Goal: Navigation & Orientation: Find specific page/section

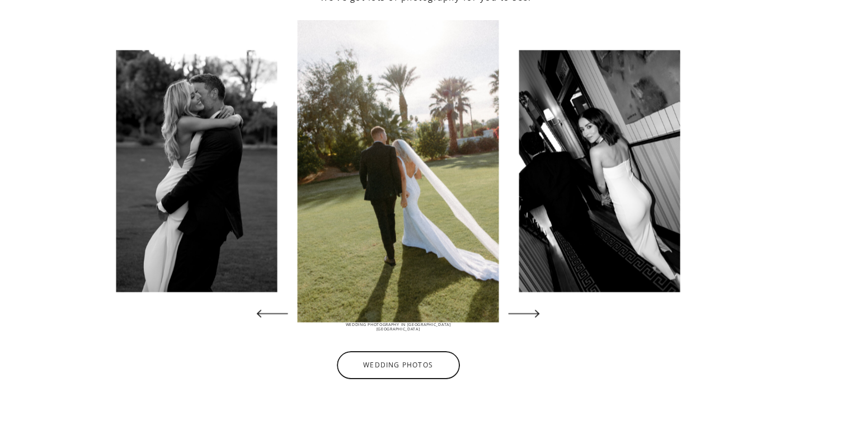
scroll to position [2188, 0]
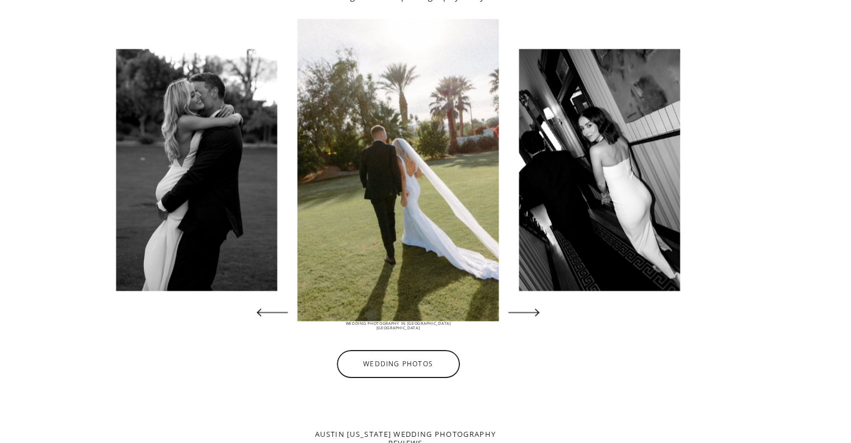
click at [541, 304] on icon at bounding box center [524, 312] width 41 height 41
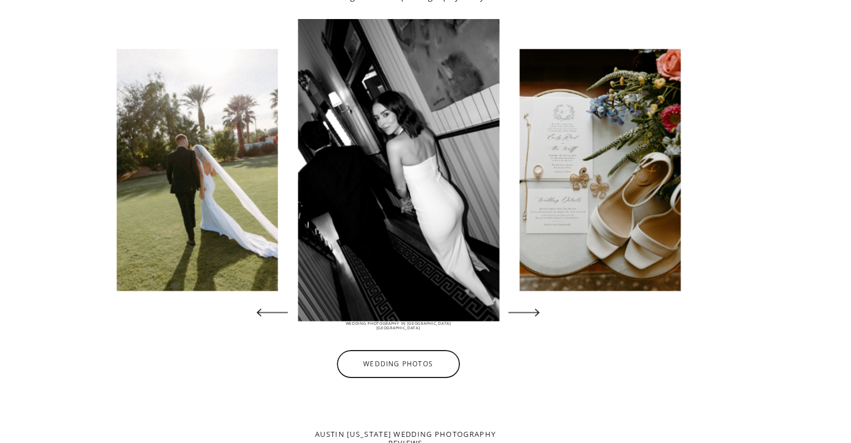
click at [541, 304] on icon at bounding box center [524, 312] width 41 height 41
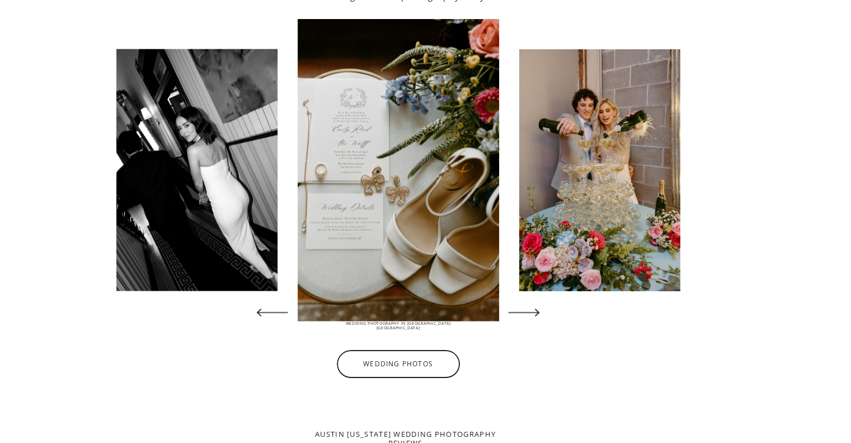
click at [541, 304] on icon at bounding box center [524, 312] width 41 height 41
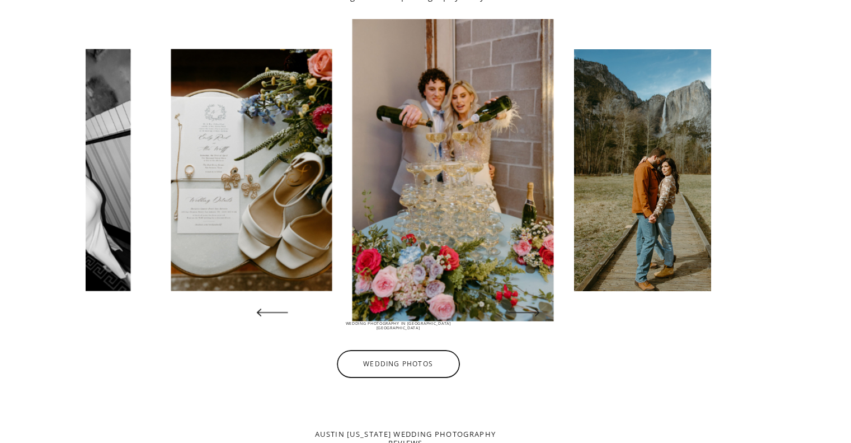
click at [541, 304] on icon at bounding box center [524, 312] width 41 height 41
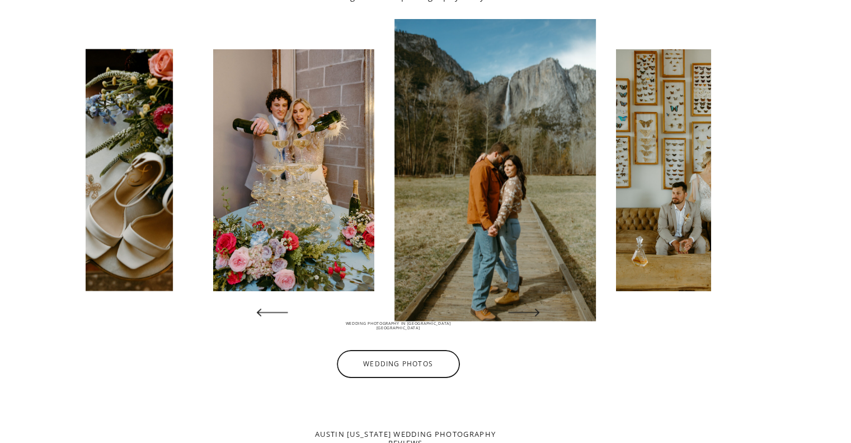
click at [541, 304] on icon at bounding box center [524, 312] width 41 height 41
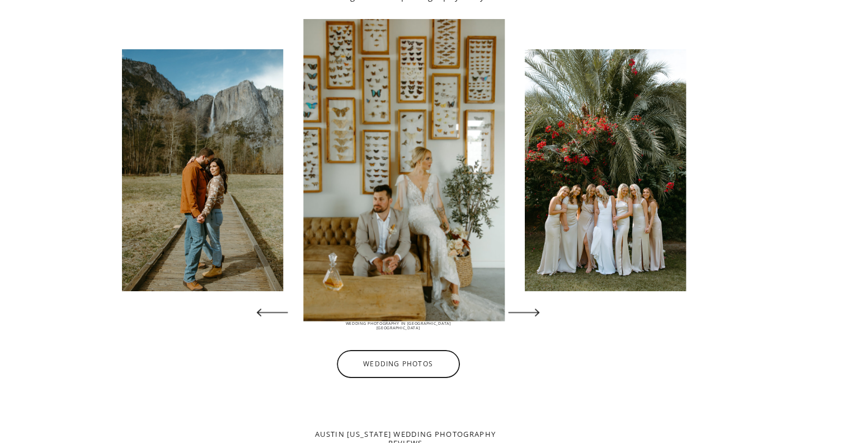
click at [541, 304] on icon at bounding box center [524, 312] width 41 height 41
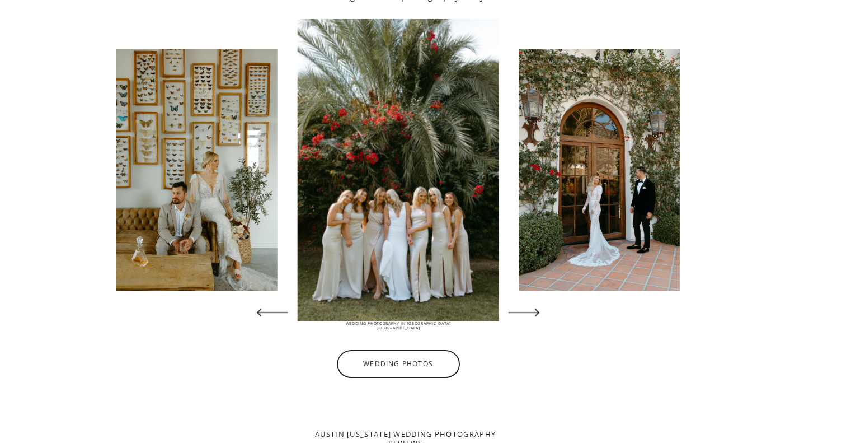
click at [541, 304] on icon at bounding box center [524, 312] width 41 height 41
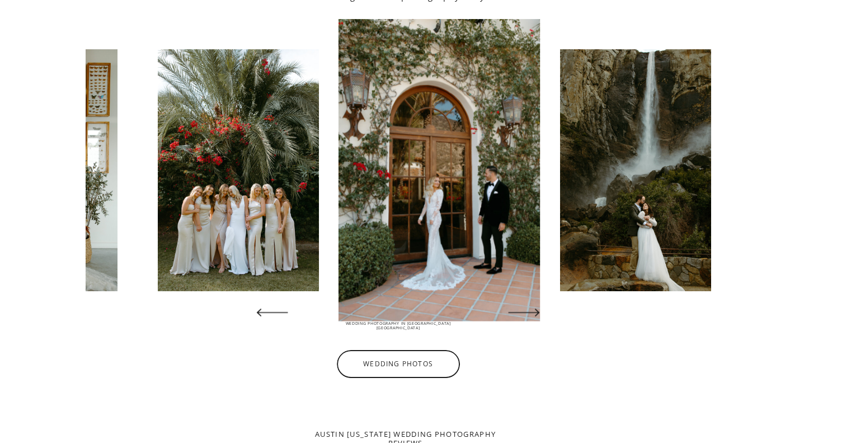
click at [541, 304] on icon at bounding box center [524, 312] width 41 height 41
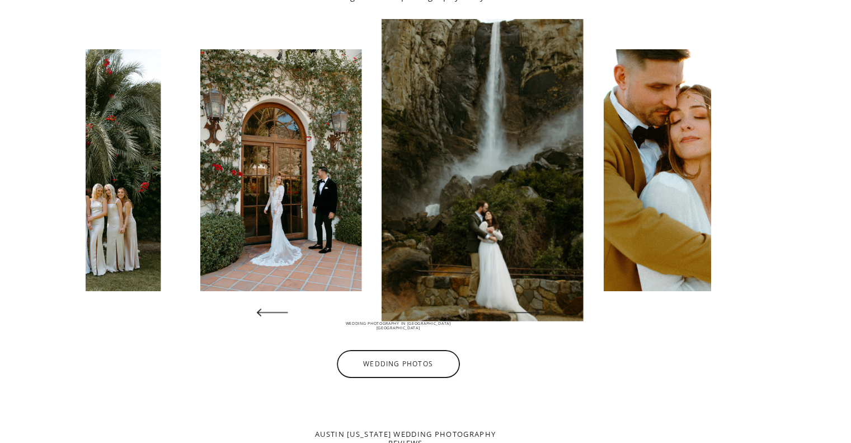
click at [541, 304] on icon at bounding box center [524, 312] width 41 height 41
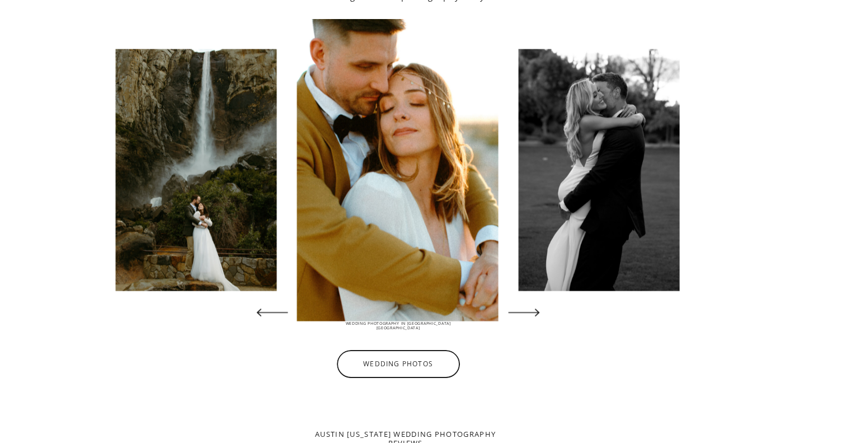
click at [541, 304] on icon at bounding box center [524, 312] width 41 height 41
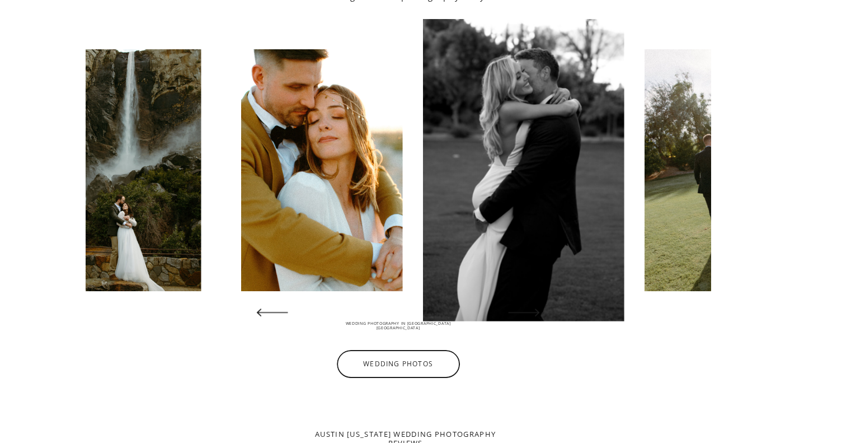
click at [541, 304] on icon at bounding box center [524, 312] width 41 height 41
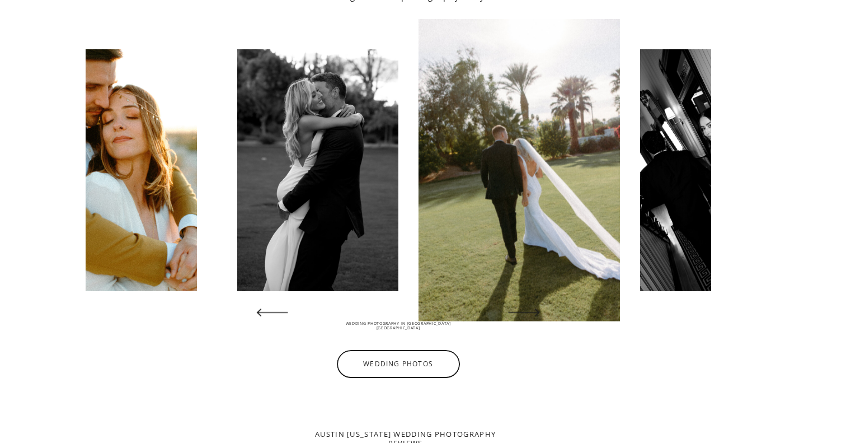
click at [541, 304] on icon at bounding box center [524, 312] width 41 height 41
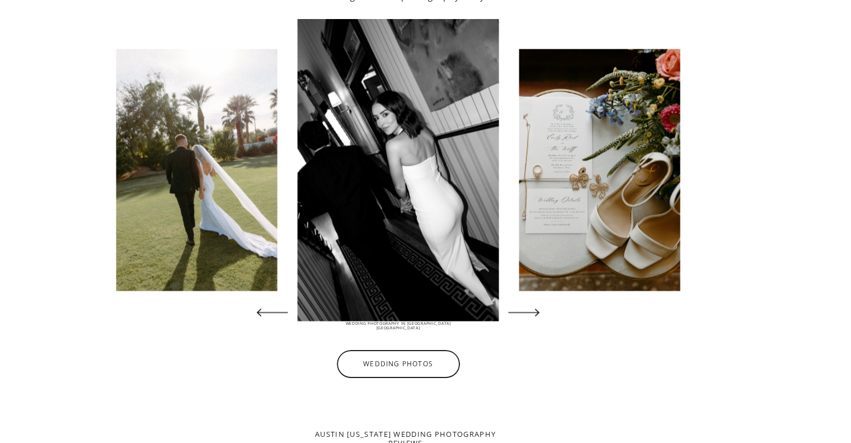
click at [541, 304] on icon at bounding box center [524, 312] width 41 height 41
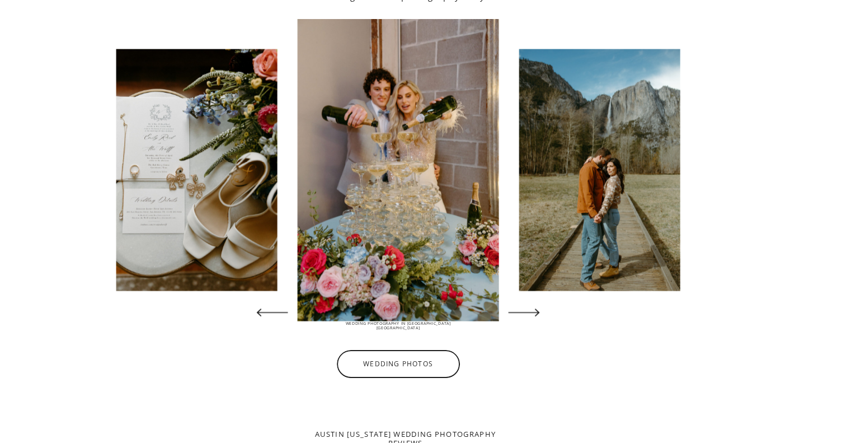
click at [541, 304] on icon at bounding box center [524, 312] width 41 height 41
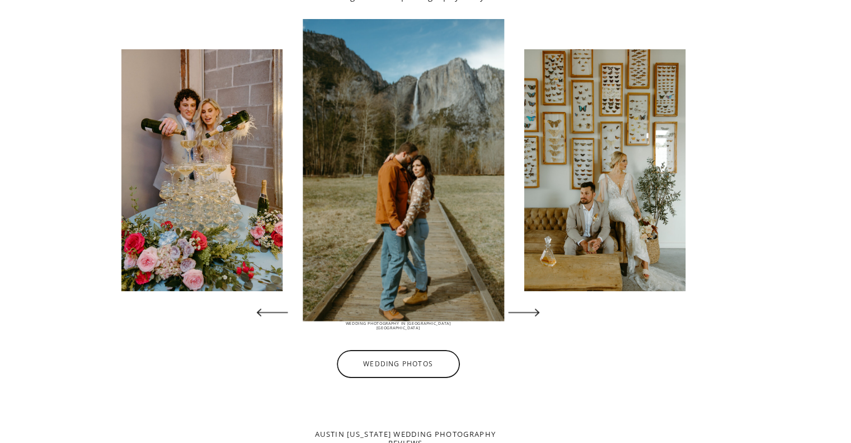
click at [541, 304] on icon at bounding box center [524, 312] width 41 height 41
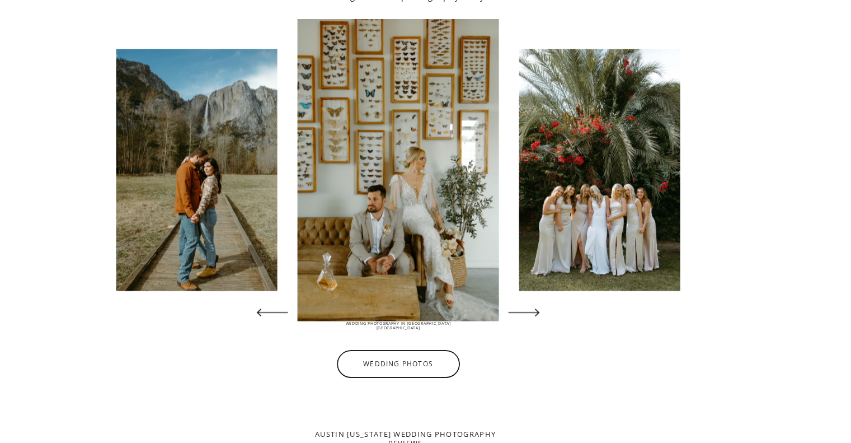
click at [541, 304] on icon at bounding box center [524, 312] width 41 height 41
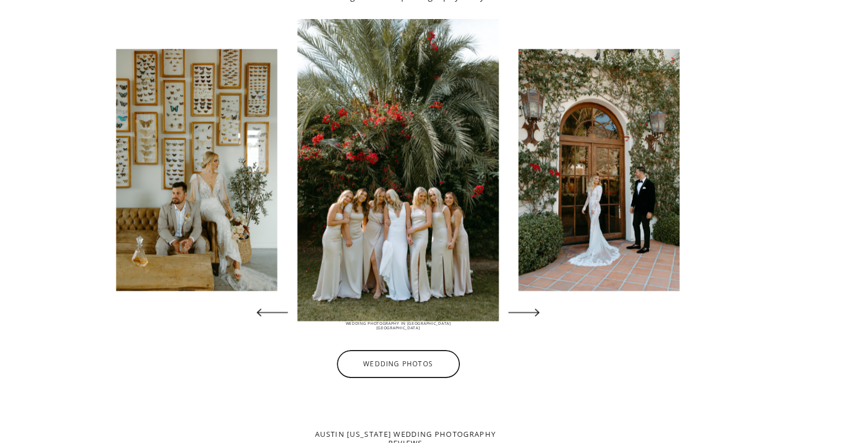
click at [541, 304] on icon at bounding box center [524, 312] width 41 height 41
